Goal: Task Accomplishment & Management: Manage account settings

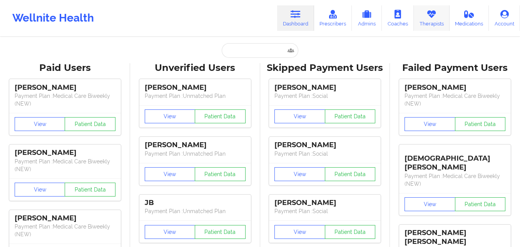
click at [427, 16] on icon at bounding box center [432, 14] width 10 height 8
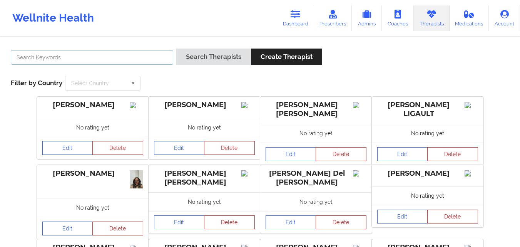
click at [142, 52] on input "text" at bounding box center [92, 57] width 162 height 15
paste input "Dashima Green"
type input "Dashima Green"
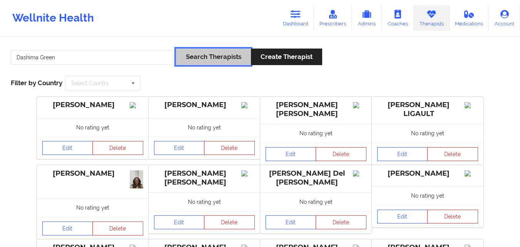
click at [225, 57] on button "Search Therapists" at bounding box center [213, 57] width 75 height 17
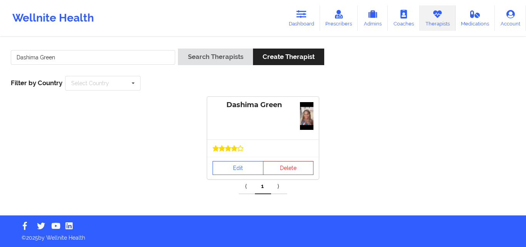
click at [245, 144] on div at bounding box center [263, 147] width 112 height 17
click at [237, 172] on link "Edit" at bounding box center [237, 168] width 51 height 14
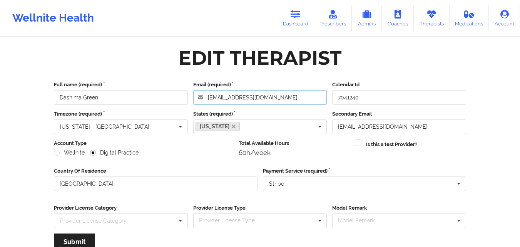
drag, startPoint x: 270, startPoint y: 97, endPoint x: 202, endPoint y: 94, distance: 67.5
click at [202, 94] on input "[EMAIL_ADDRESS][DOMAIN_NAME]" at bounding box center [260, 97] width 134 height 15
